Goal: Information Seeking & Learning: Find specific fact

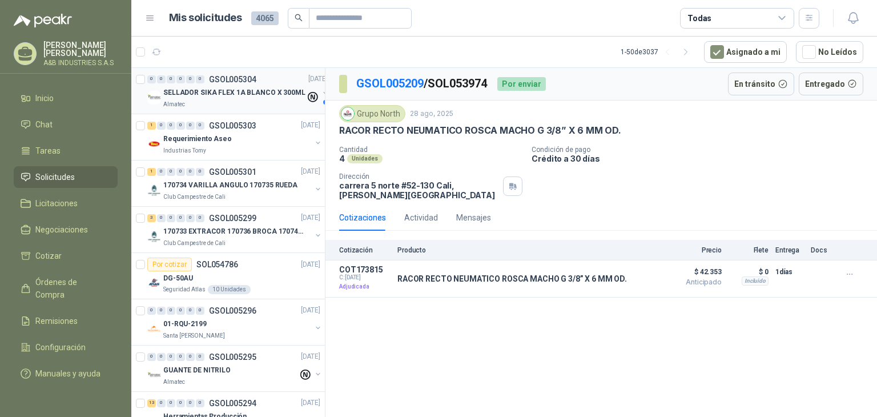
click at [240, 107] on div "Almatec" at bounding box center [234, 104] width 142 height 9
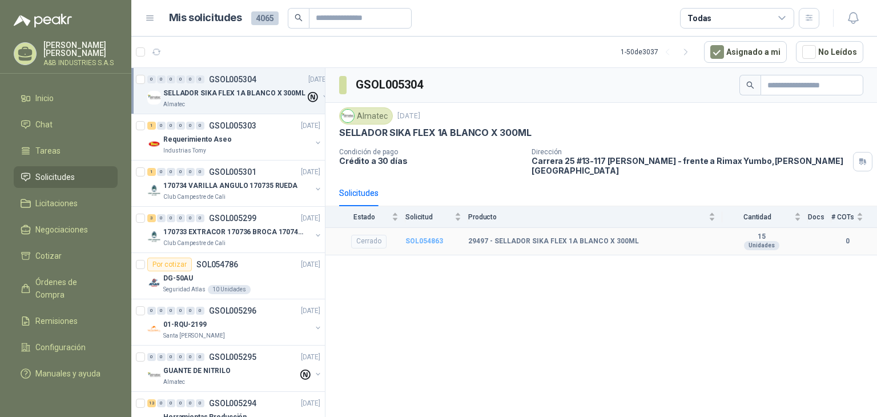
click at [432, 237] on b "SOL054863" at bounding box center [424, 241] width 38 height 8
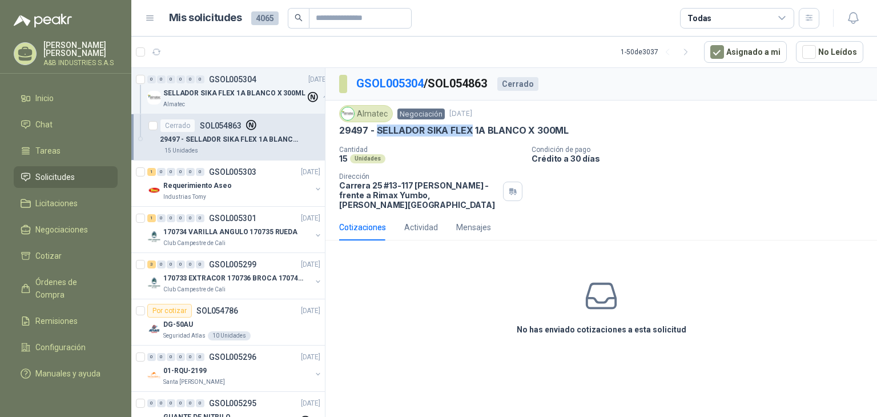
drag, startPoint x: 376, startPoint y: 126, endPoint x: 472, endPoint y: 131, distance: 95.5
click at [472, 131] on p "29497 - SELLADOR SIKA FLEX 1A BLANCO X 300ML" at bounding box center [454, 130] width 230 height 12
copy p "SELLADOR SIKA FLEX"
